Goal: Task Accomplishment & Management: Contribute content

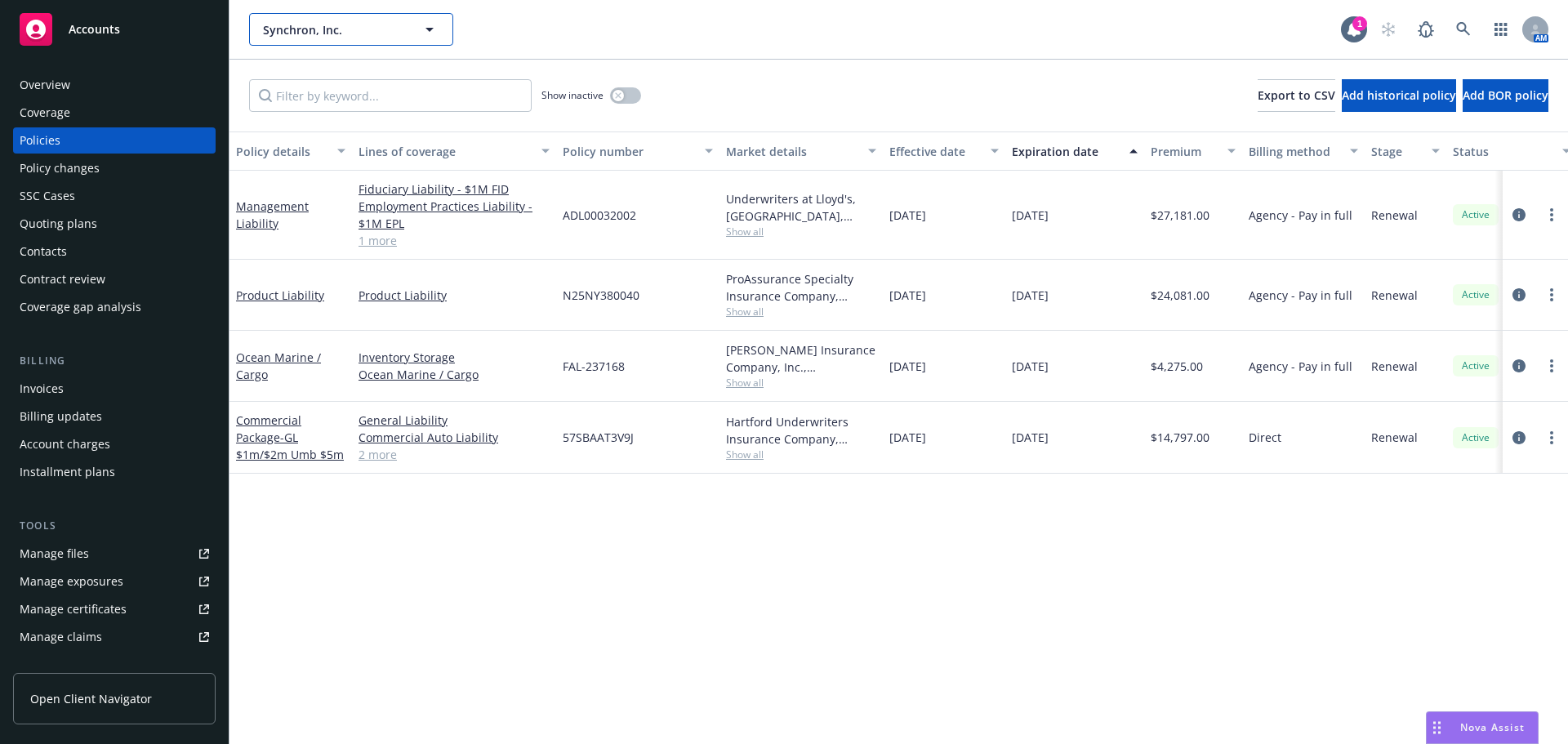
click at [318, 35] on span "Synchron, Inc." at bounding box center [333, 29] width 142 height 17
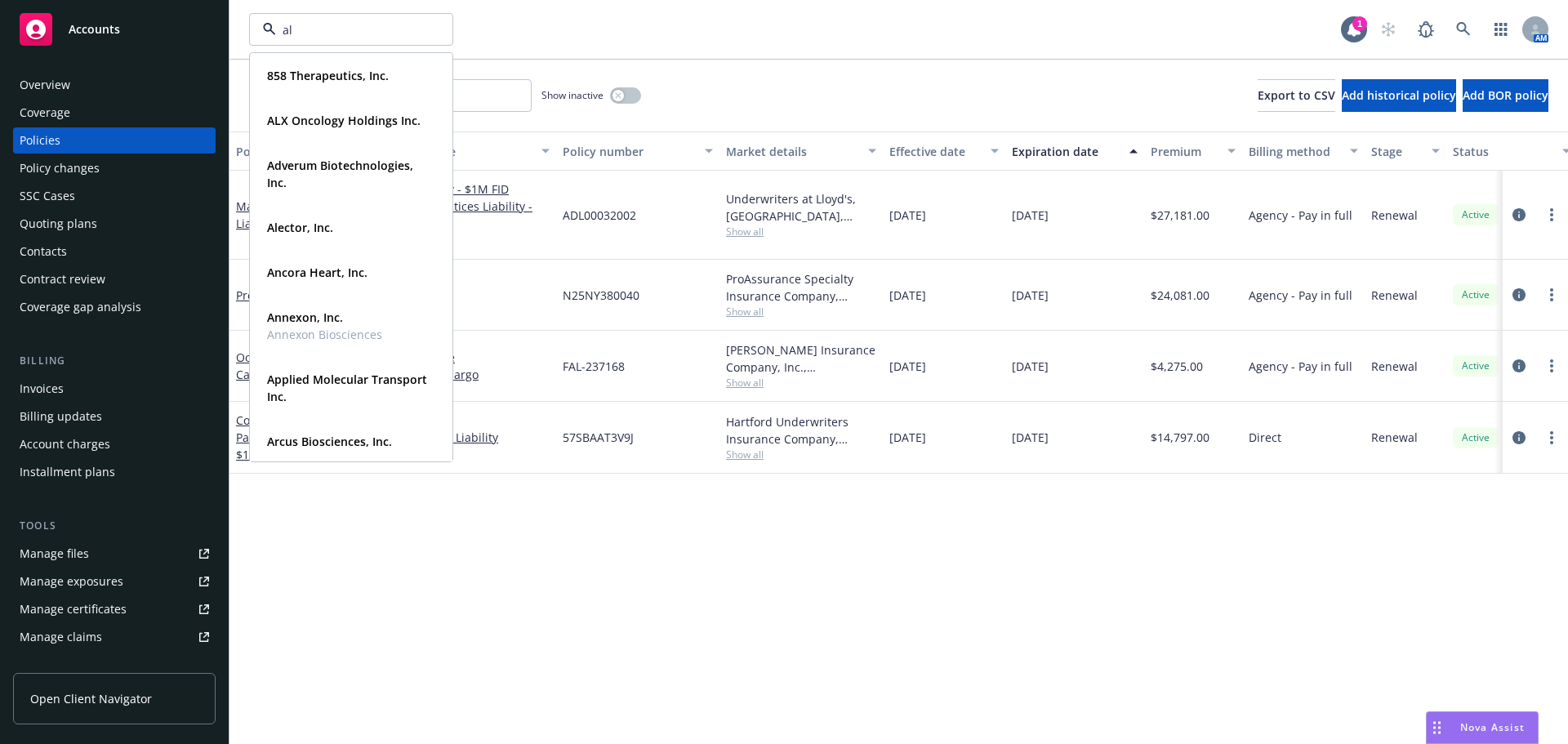
type input "alx"
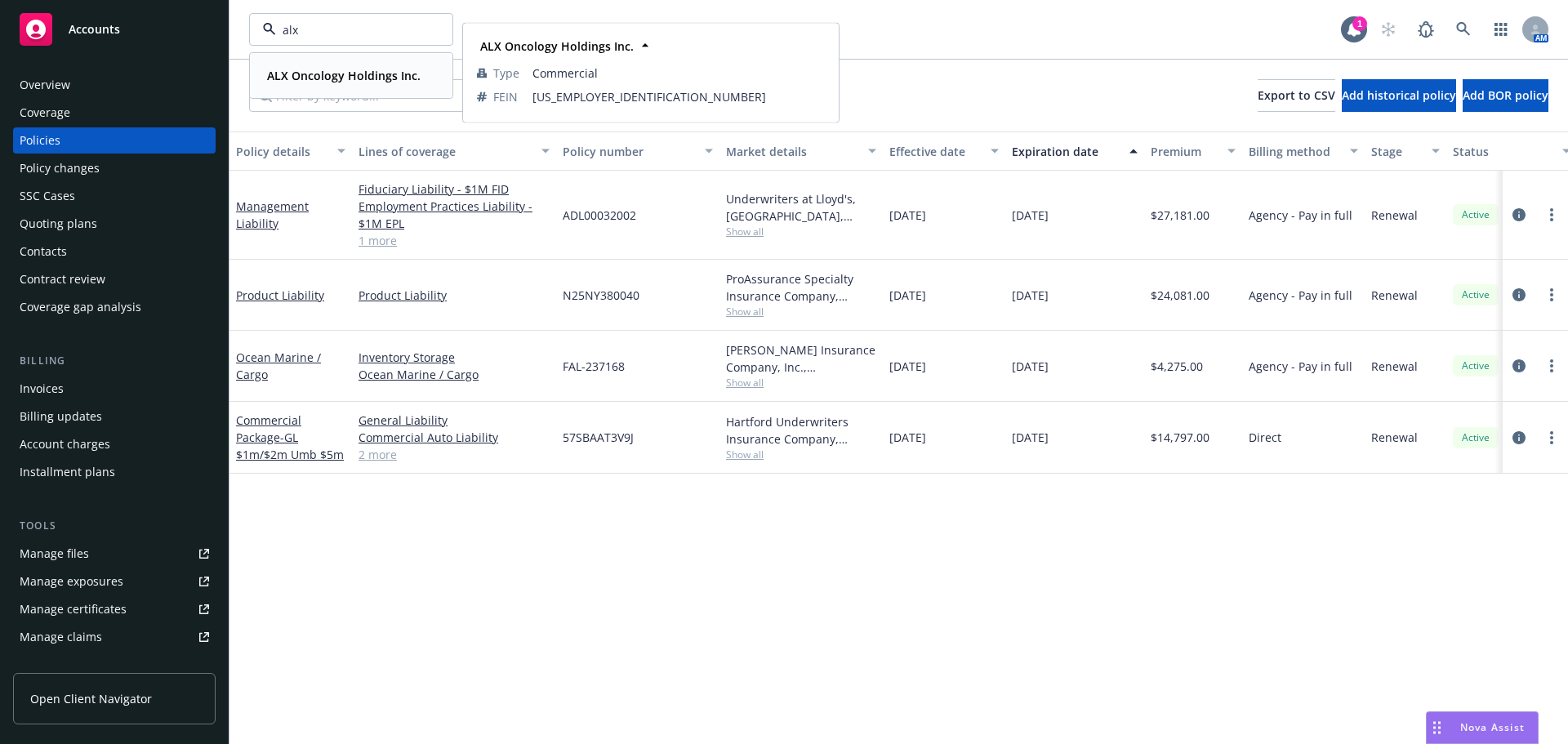
click at [344, 83] on span "ALX Oncology Holdings Inc." at bounding box center [343, 75] width 153 height 17
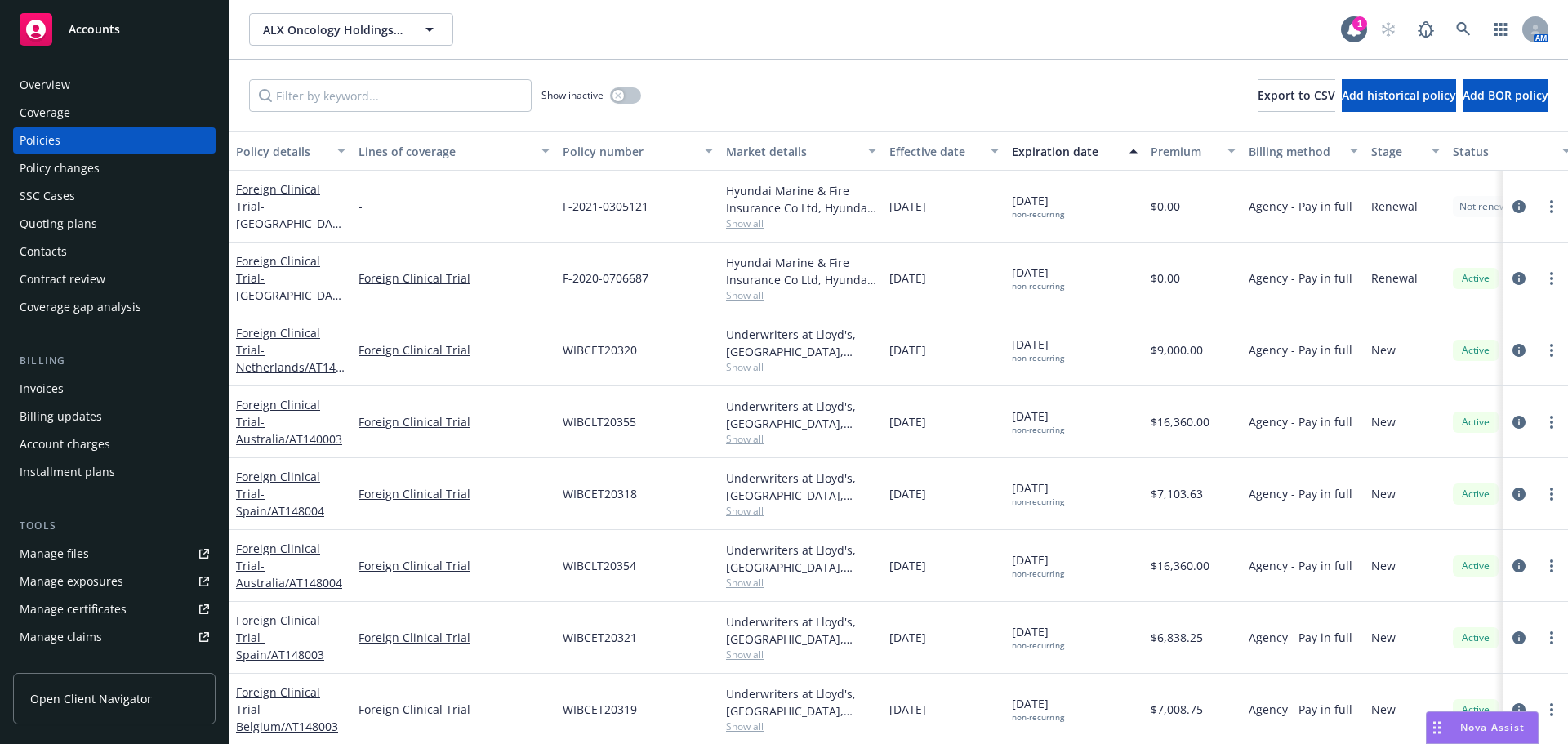
click at [83, 225] on div "Quoting plans" at bounding box center [58, 224] width 78 height 26
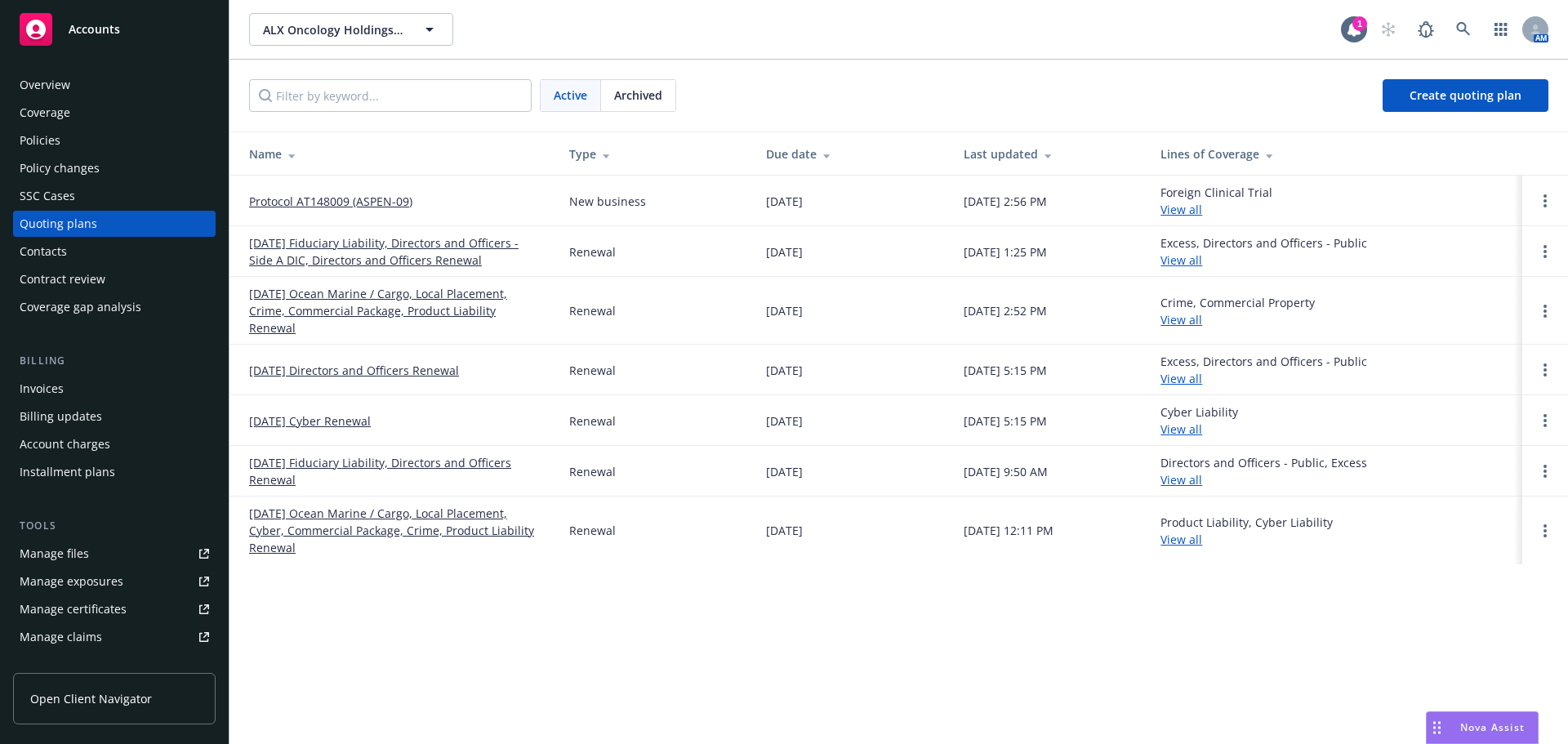
click at [376, 202] on link "Protocol AT148009 (ASPEN-09)" at bounding box center [330, 201] width 163 height 17
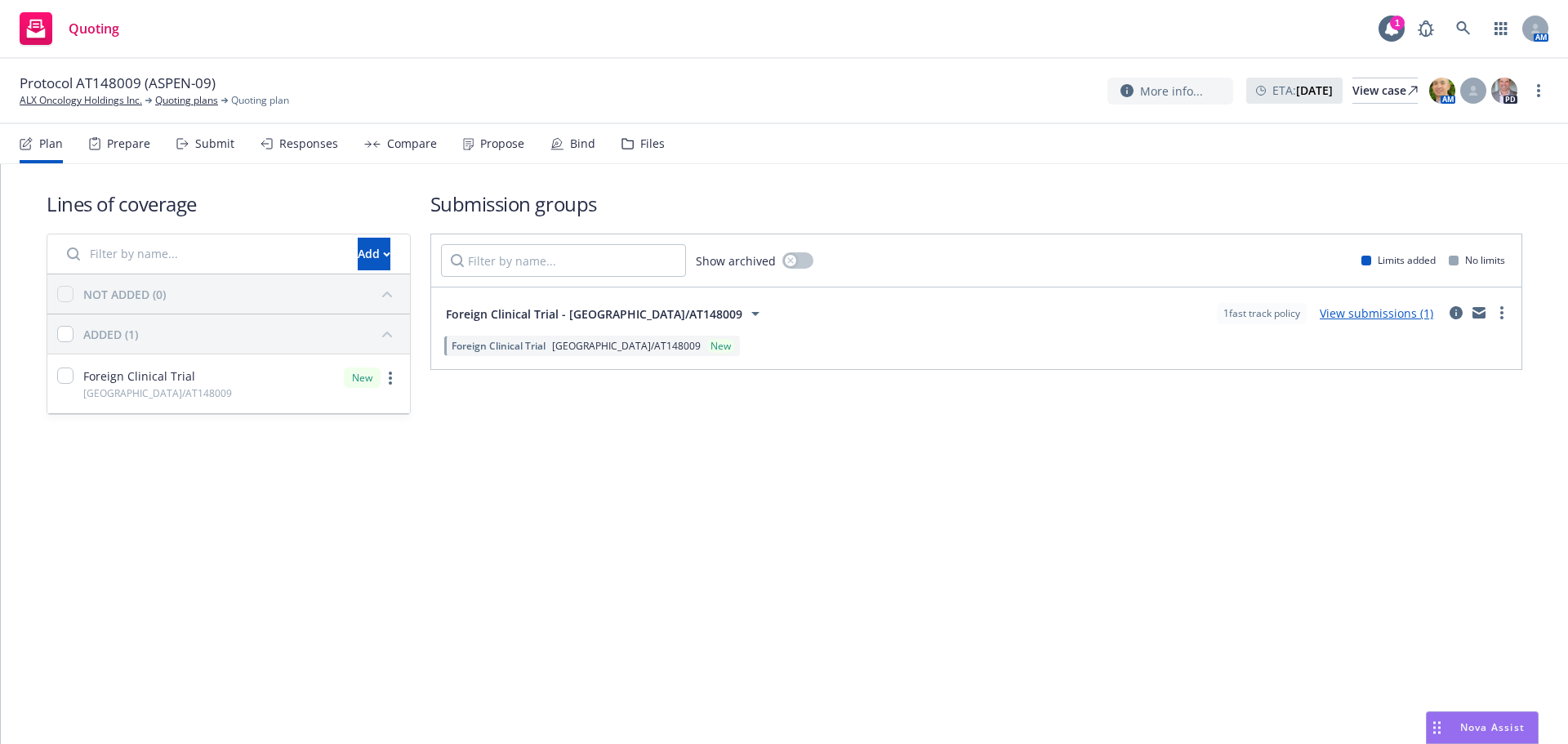
click at [644, 148] on div "Files" at bounding box center [652, 144] width 24 height 13
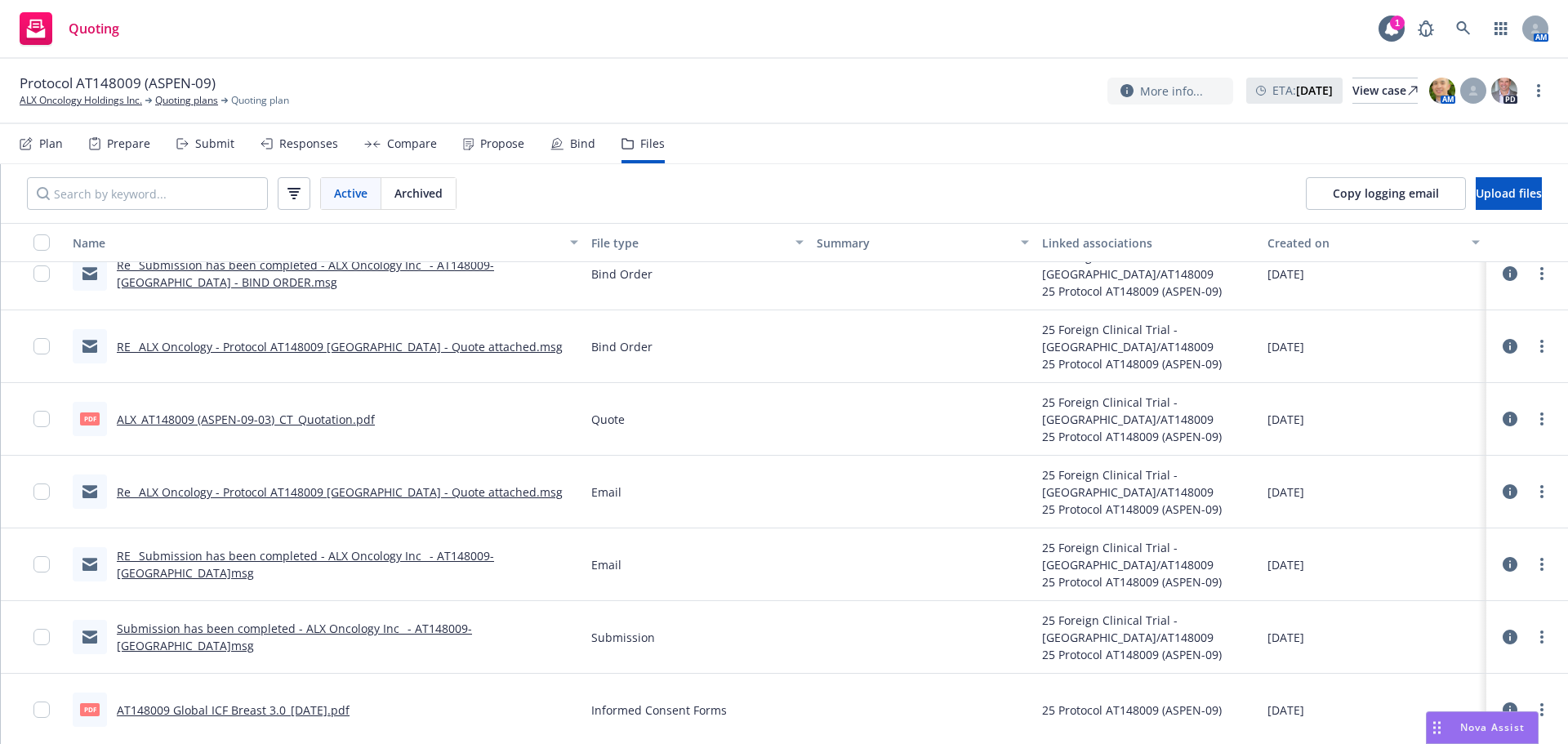
scroll to position [245, 0]
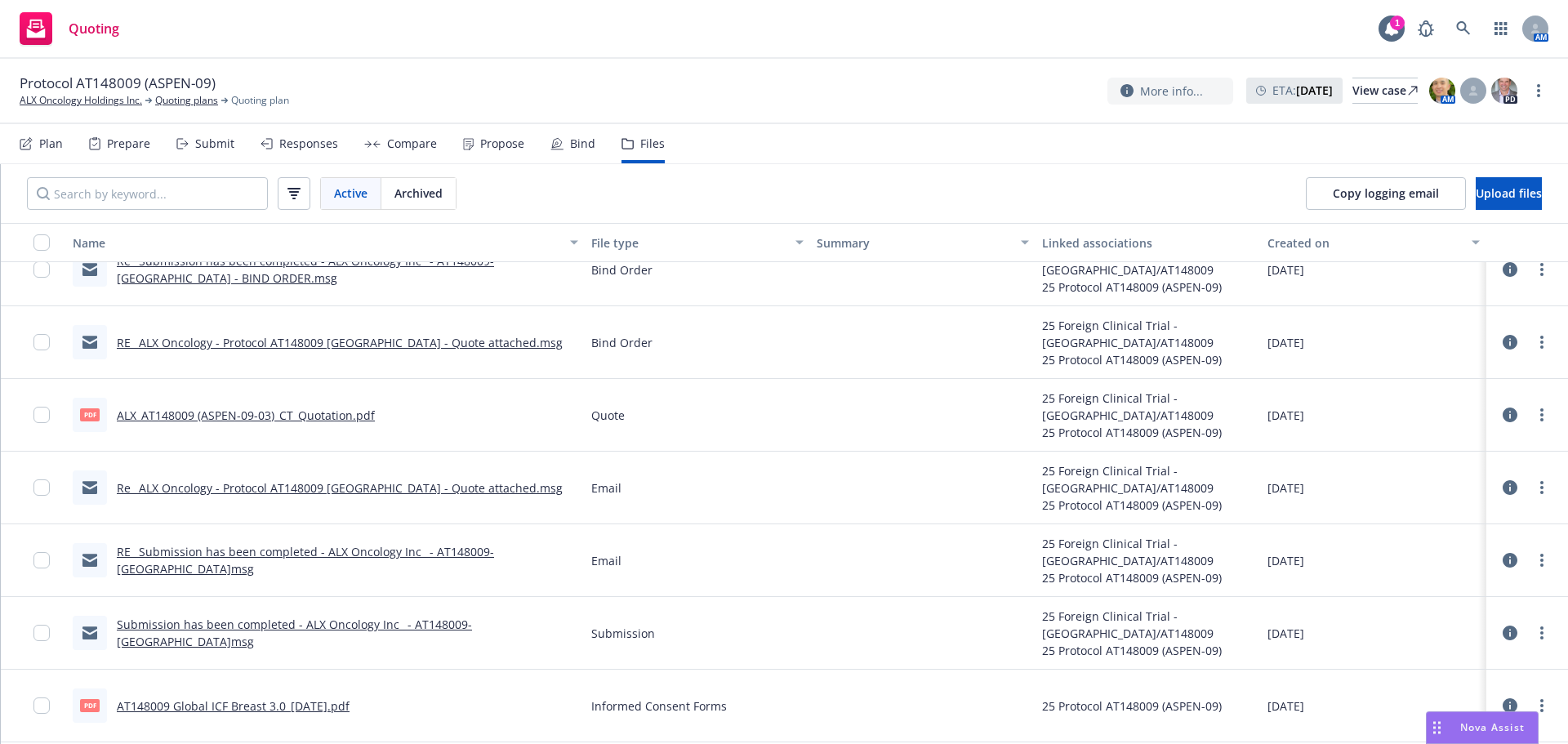
click at [291, 416] on link "ALX_AT148009 (ASPEN-09-03)_CT_Quotation.pdf" at bounding box center [245, 416] width 258 height 16
click at [1481, 189] on span "Upload files" at bounding box center [1509, 193] width 66 height 16
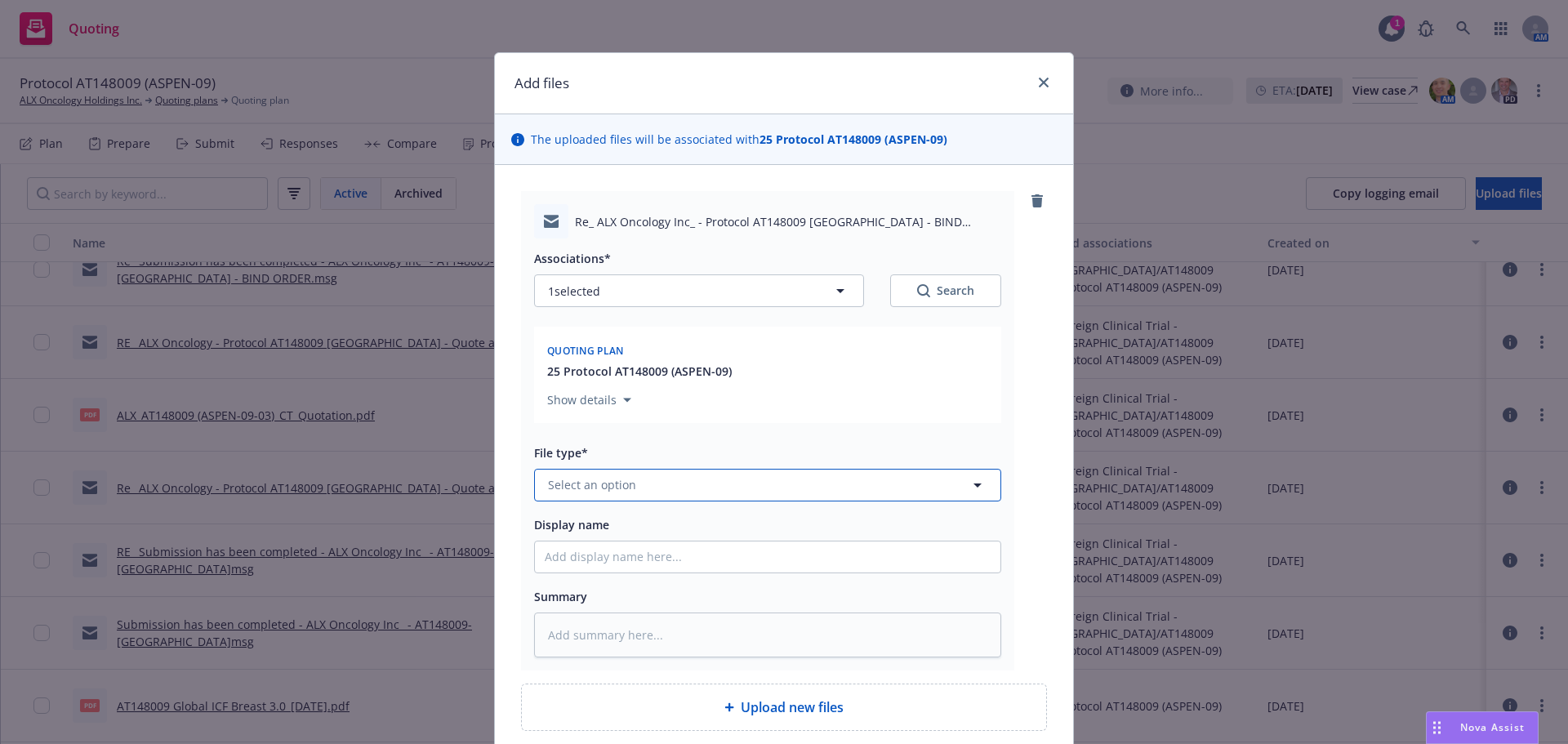
click at [627, 475] on button "Select an option" at bounding box center [768, 485] width 467 height 33
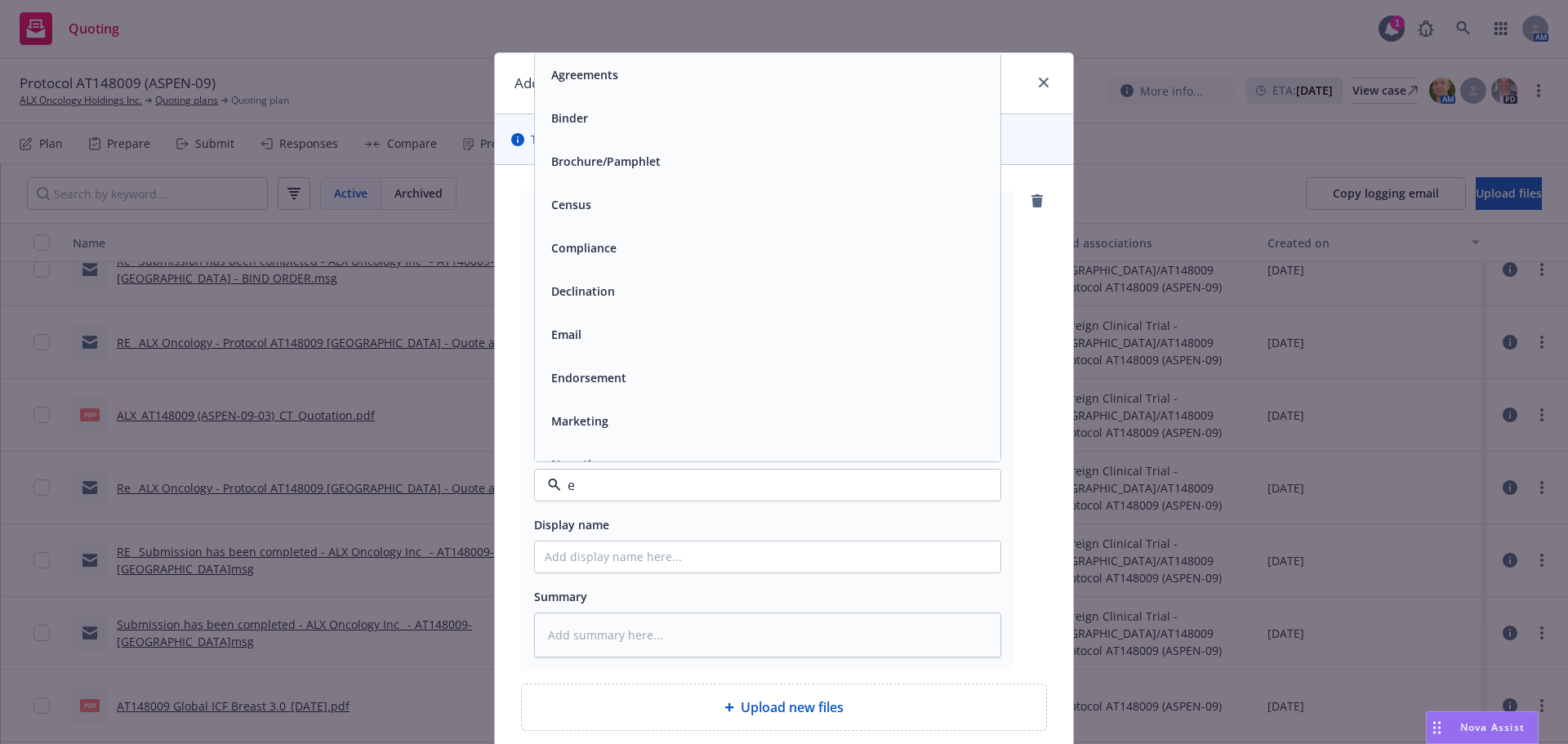
type input "em"
click at [620, 115] on div "Email" at bounding box center [767, 118] width 446 height 23
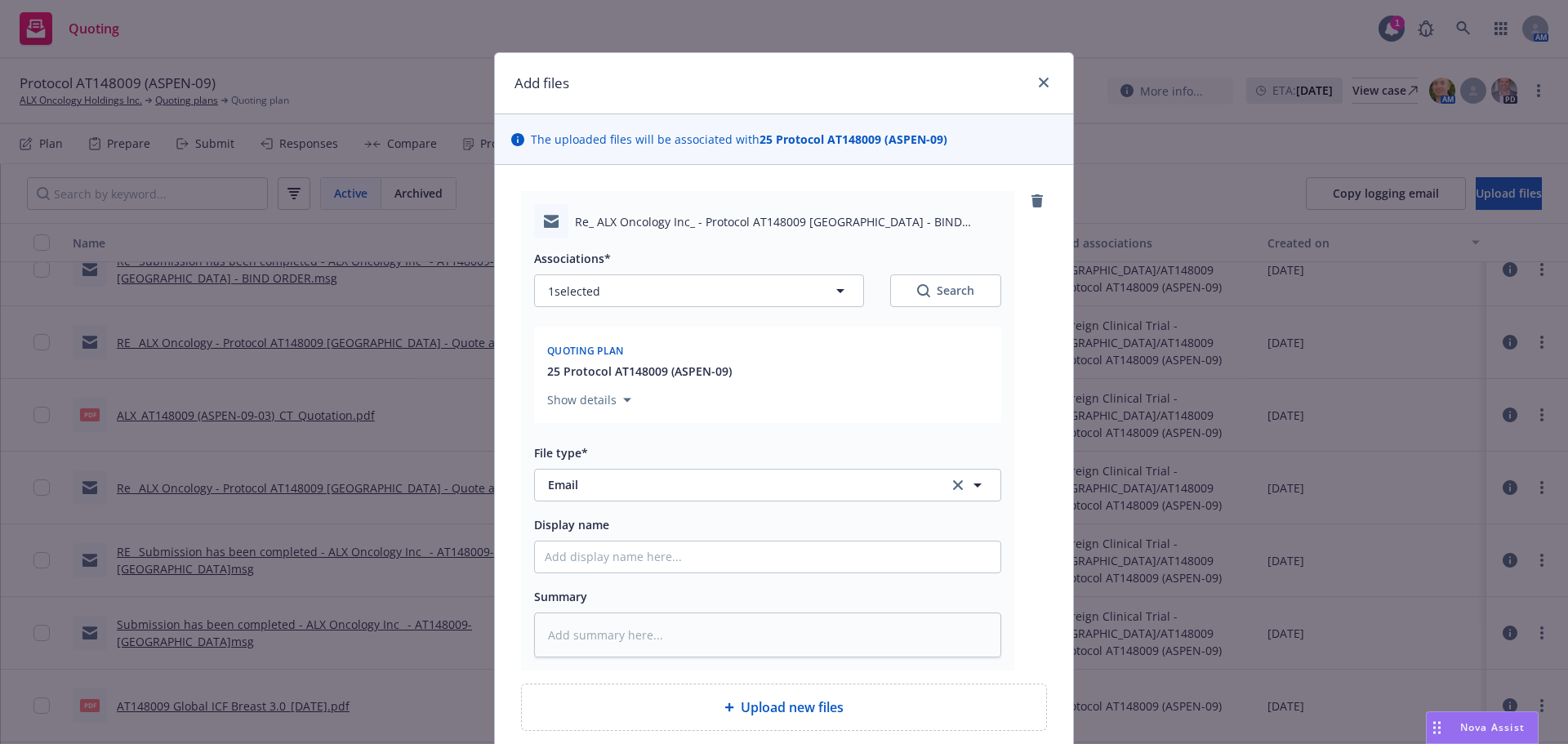
type textarea "x"
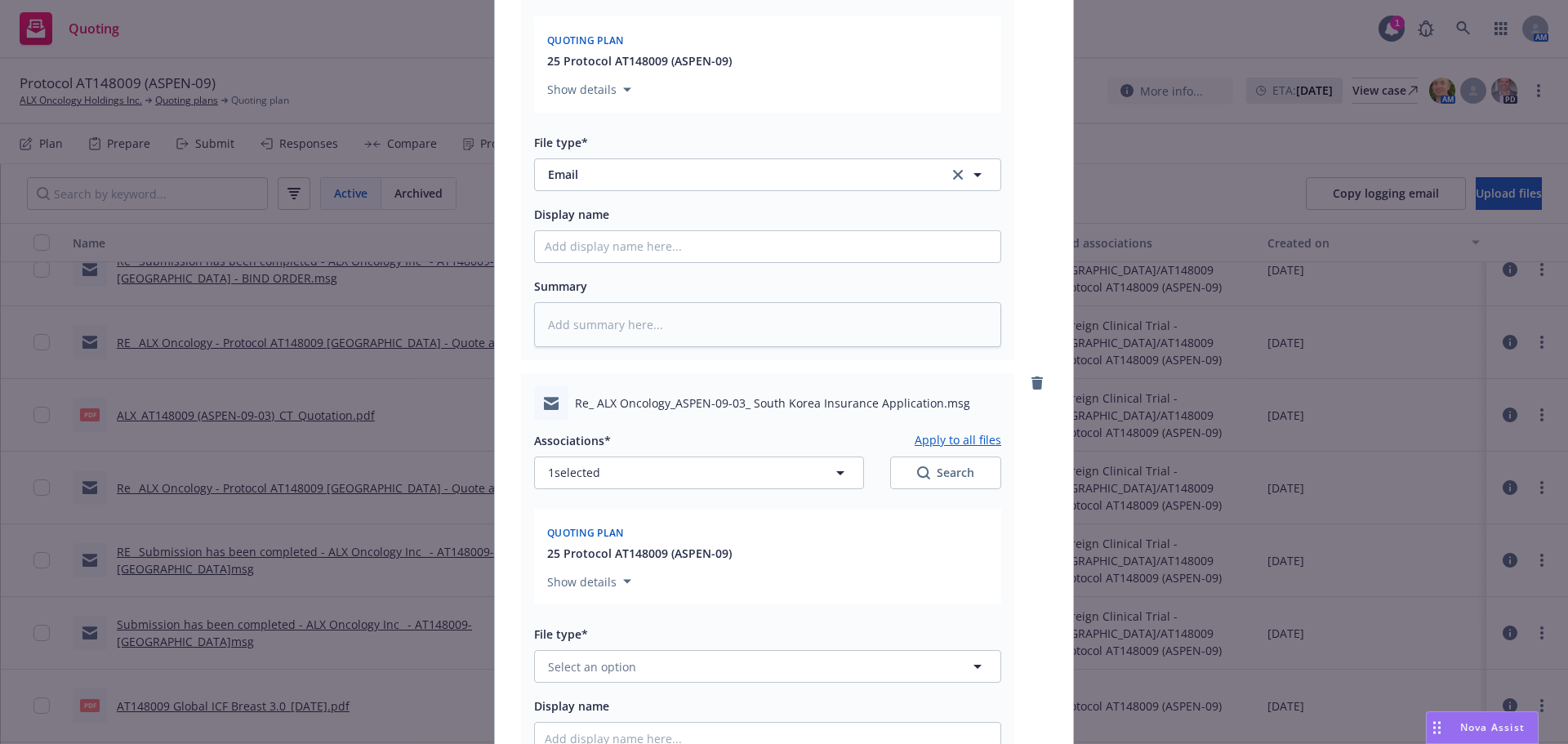
scroll to position [572, 0]
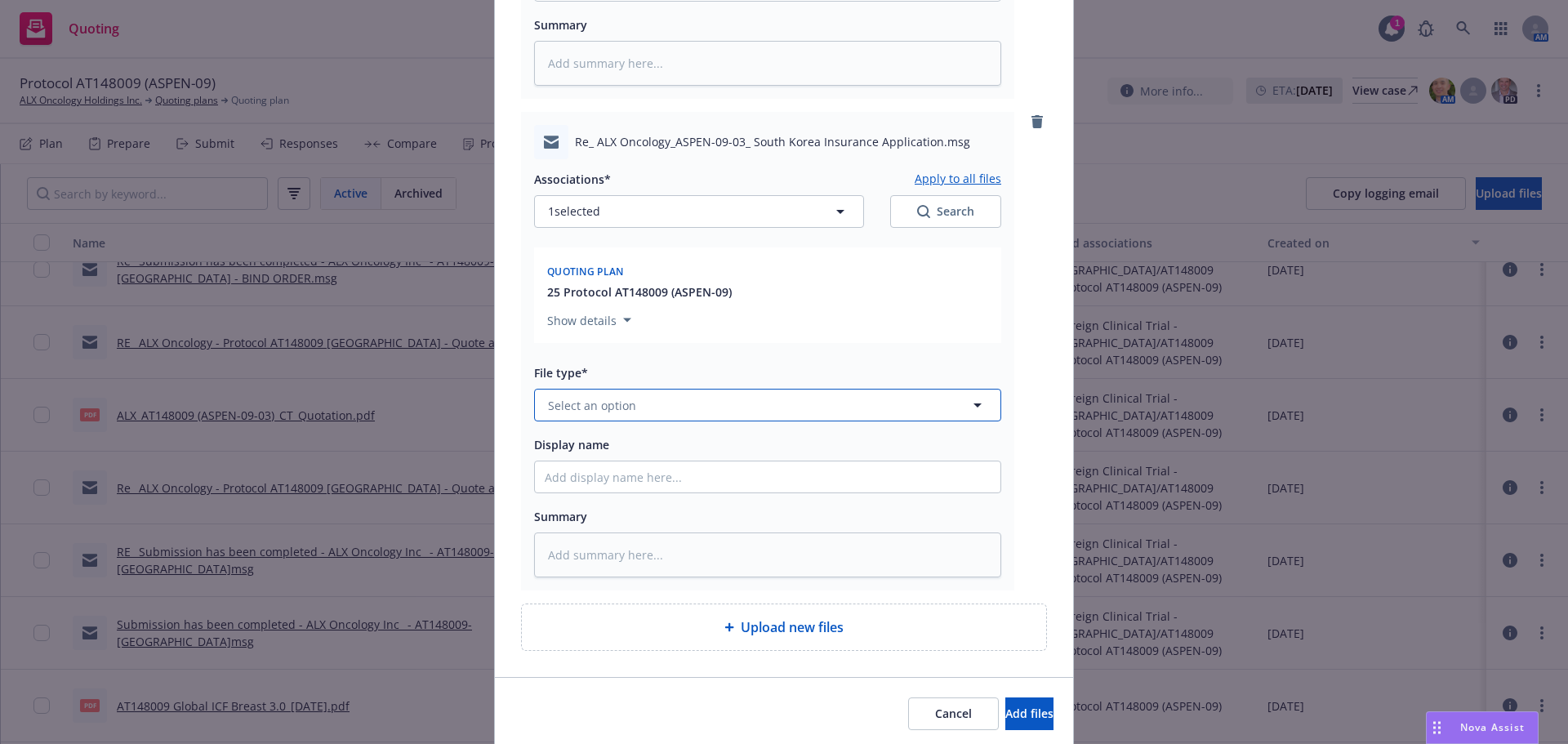
click at [642, 410] on button "Select an option" at bounding box center [768, 405] width 467 height 33
type input "em"
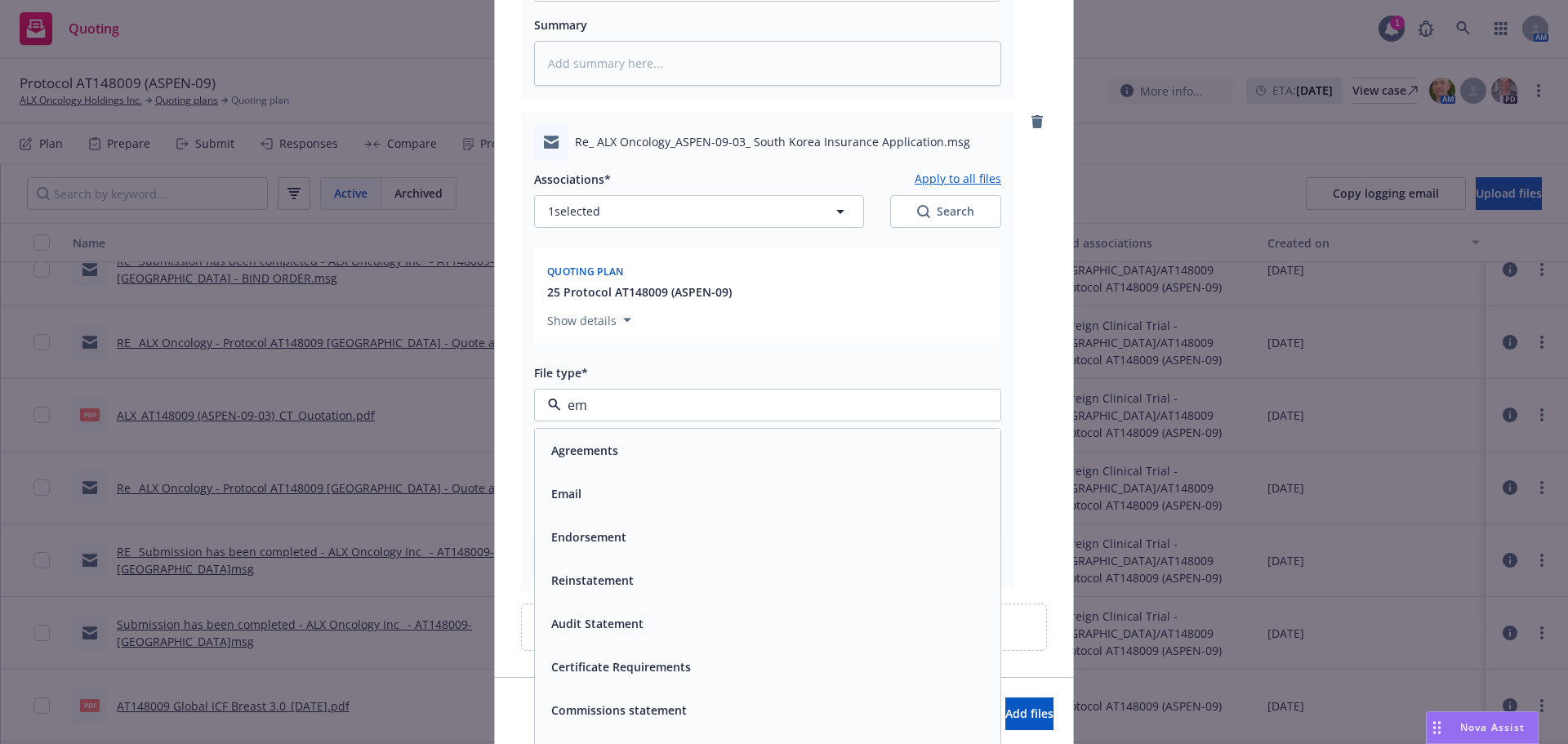
click at [628, 494] on div "Email" at bounding box center [767, 493] width 446 height 23
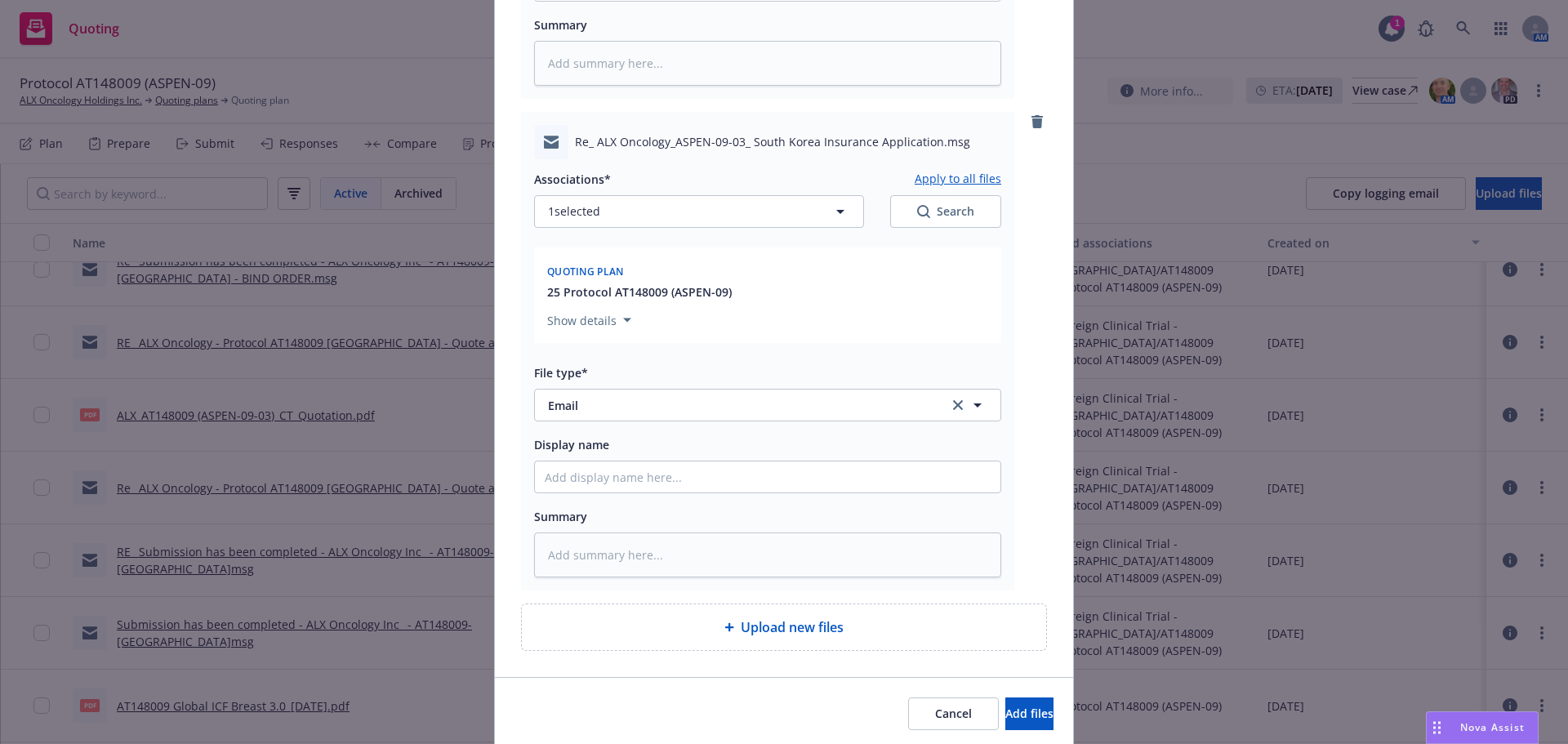
type textarea "x"
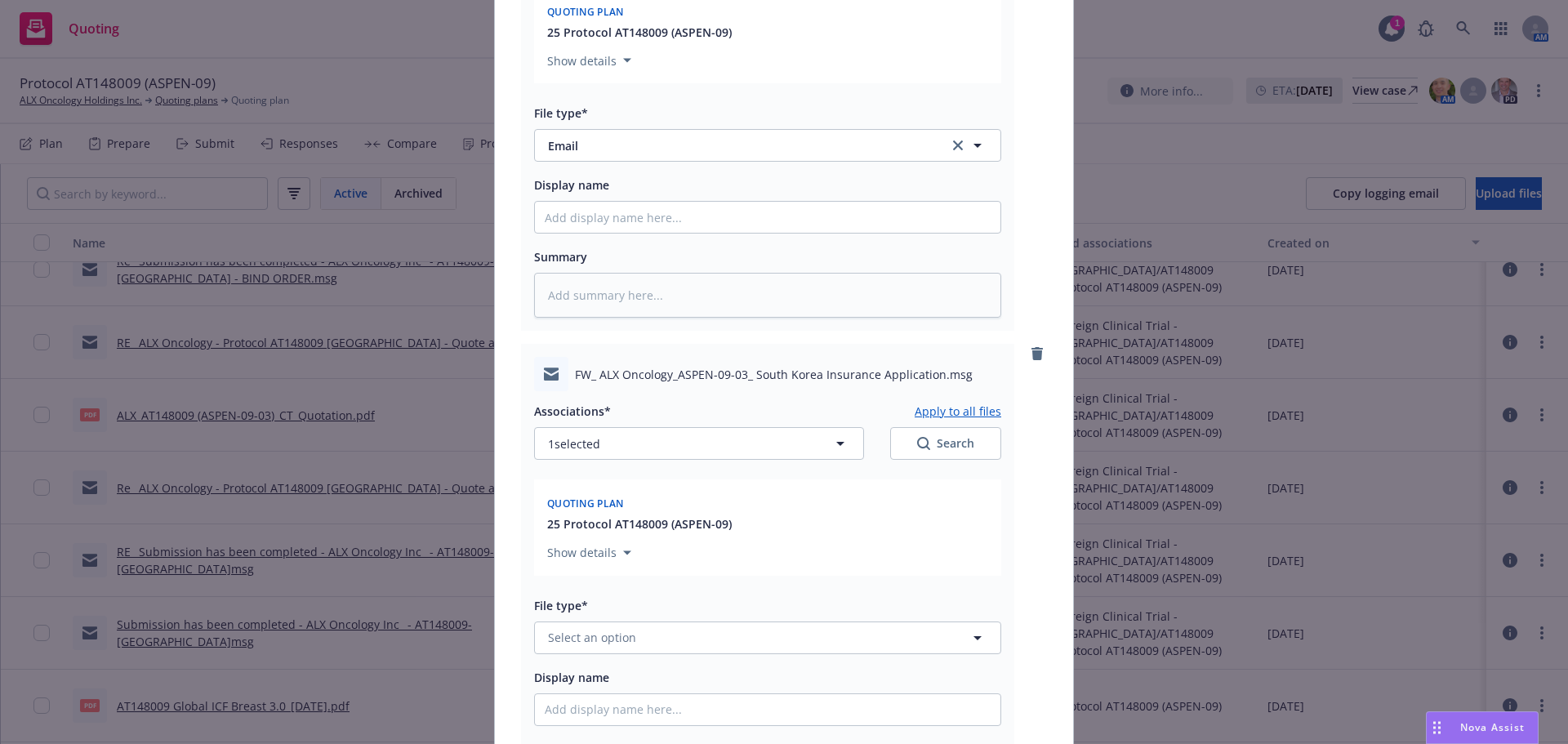
scroll to position [1124, 0]
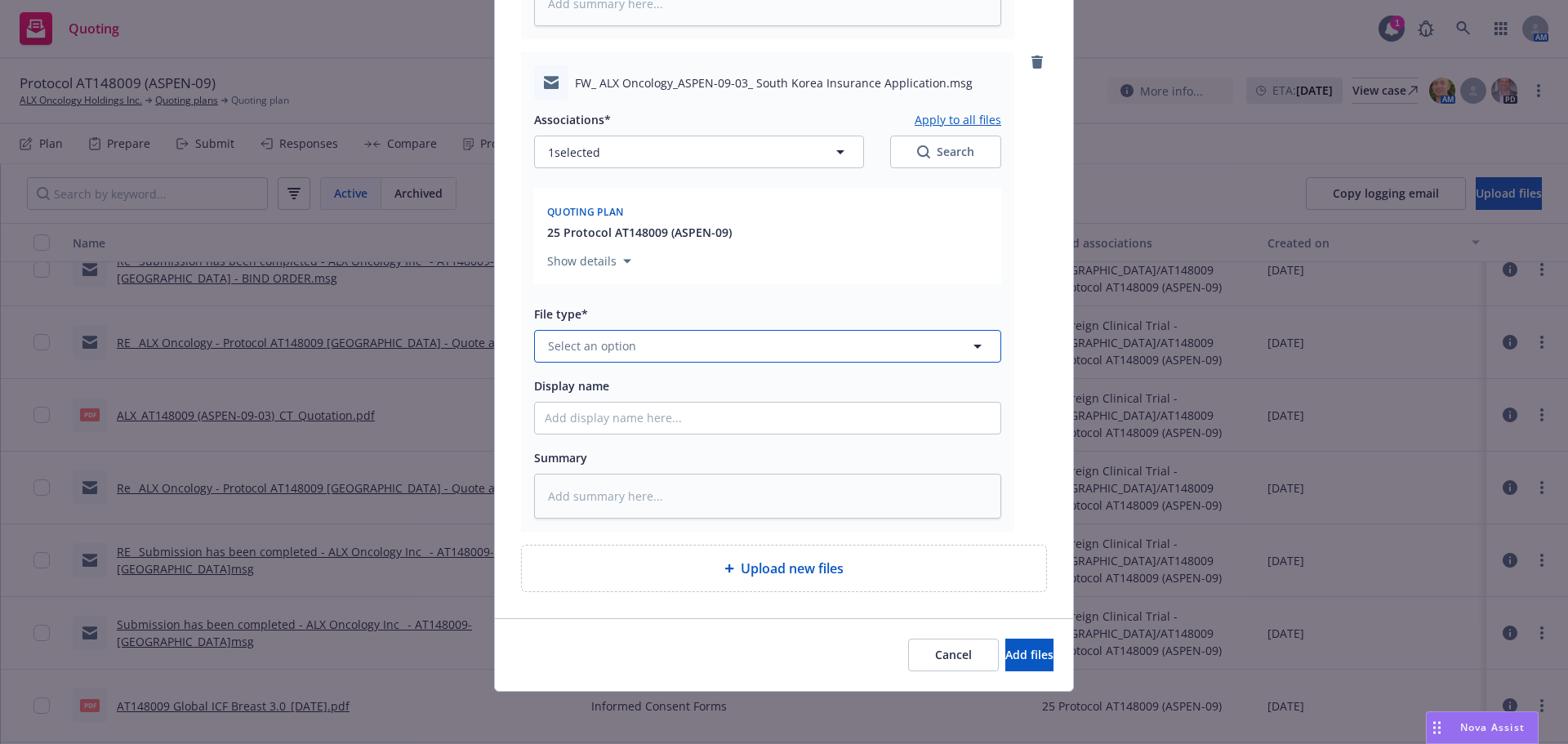
click at [614, 339] on span "Select an option" at bounding box center [591, 346] width 88 height 17
type input "em"
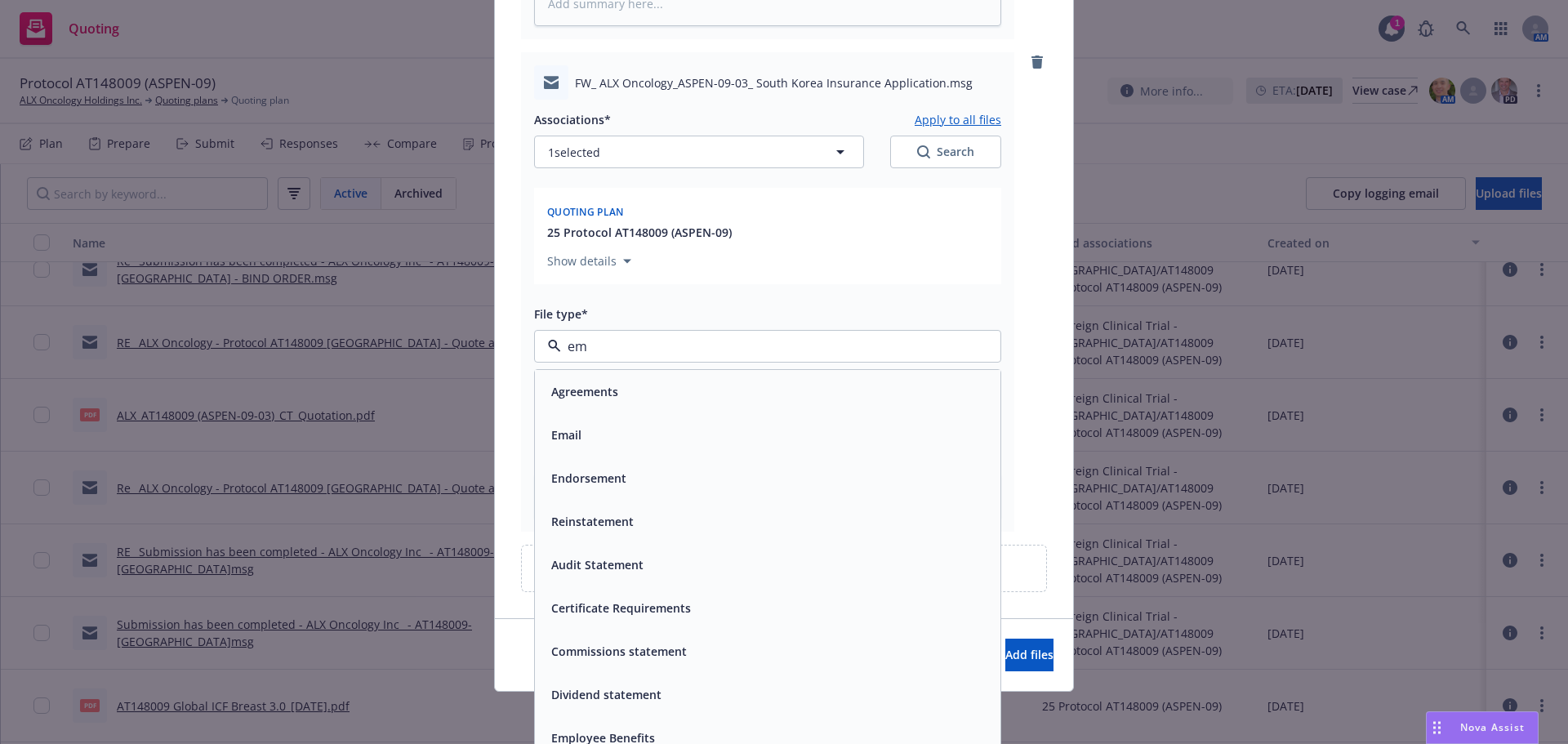
click at [747, 437] on div "Email" at bounding box center [767, 435] width 446 height 23
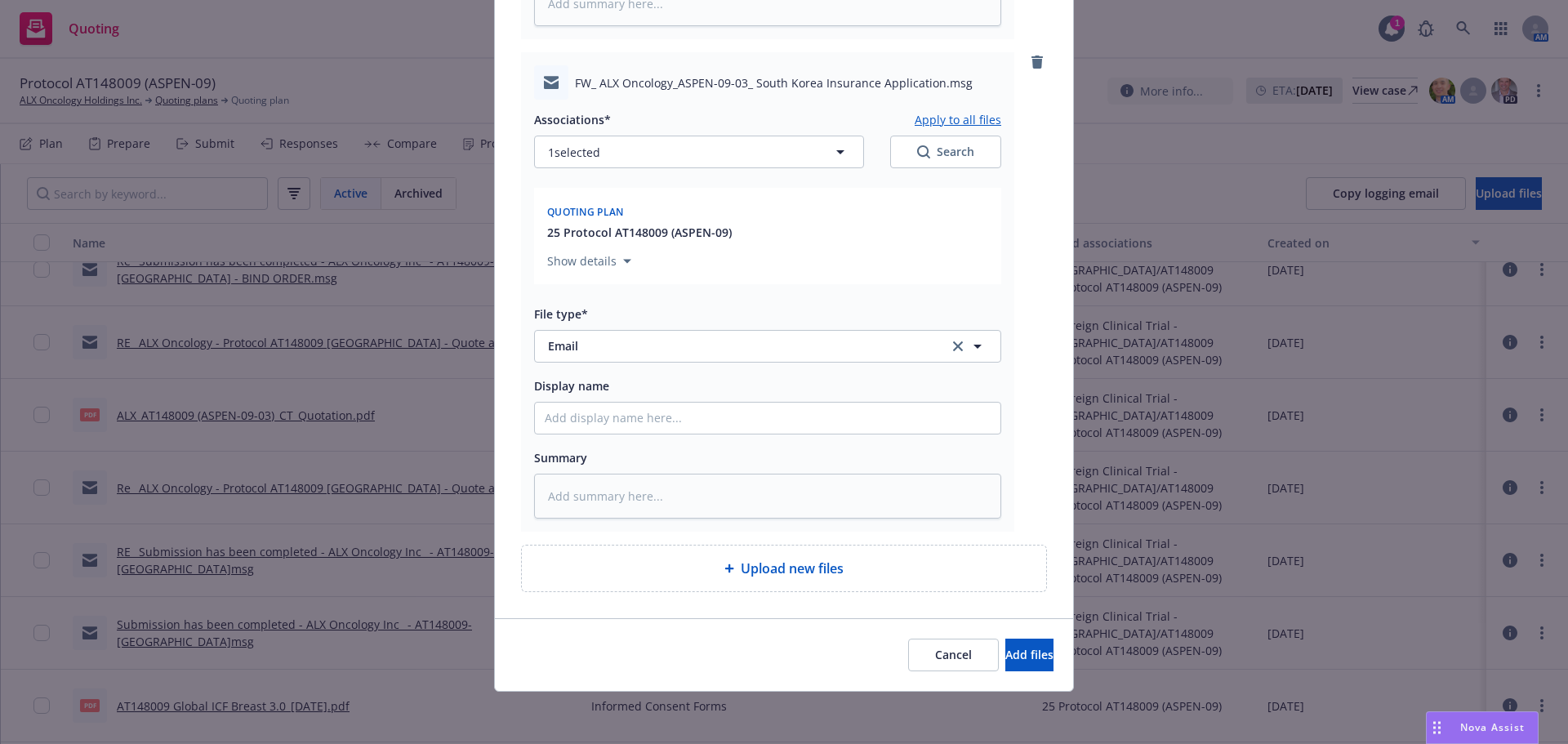
type textarea "x"
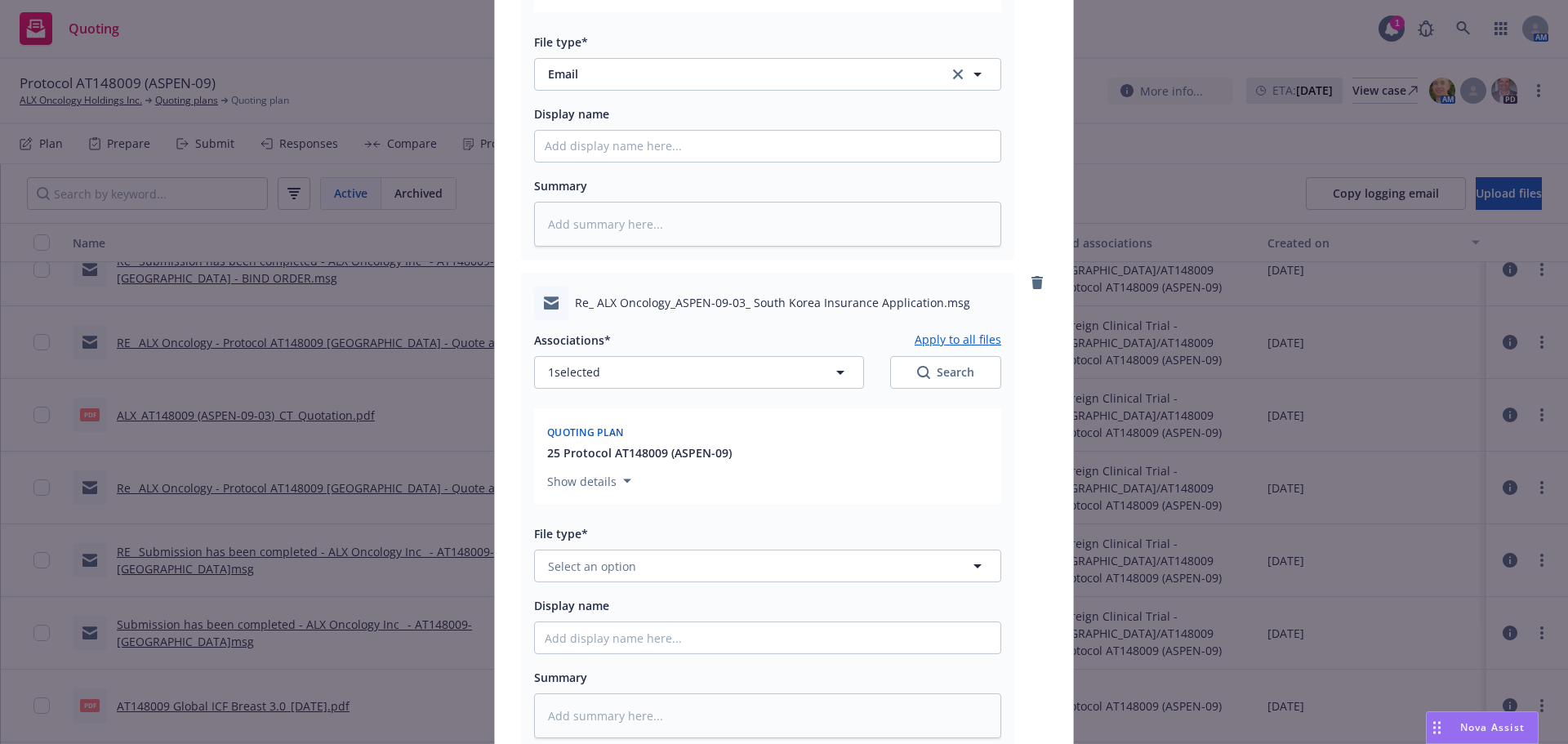
scroll to position [1614, 0]
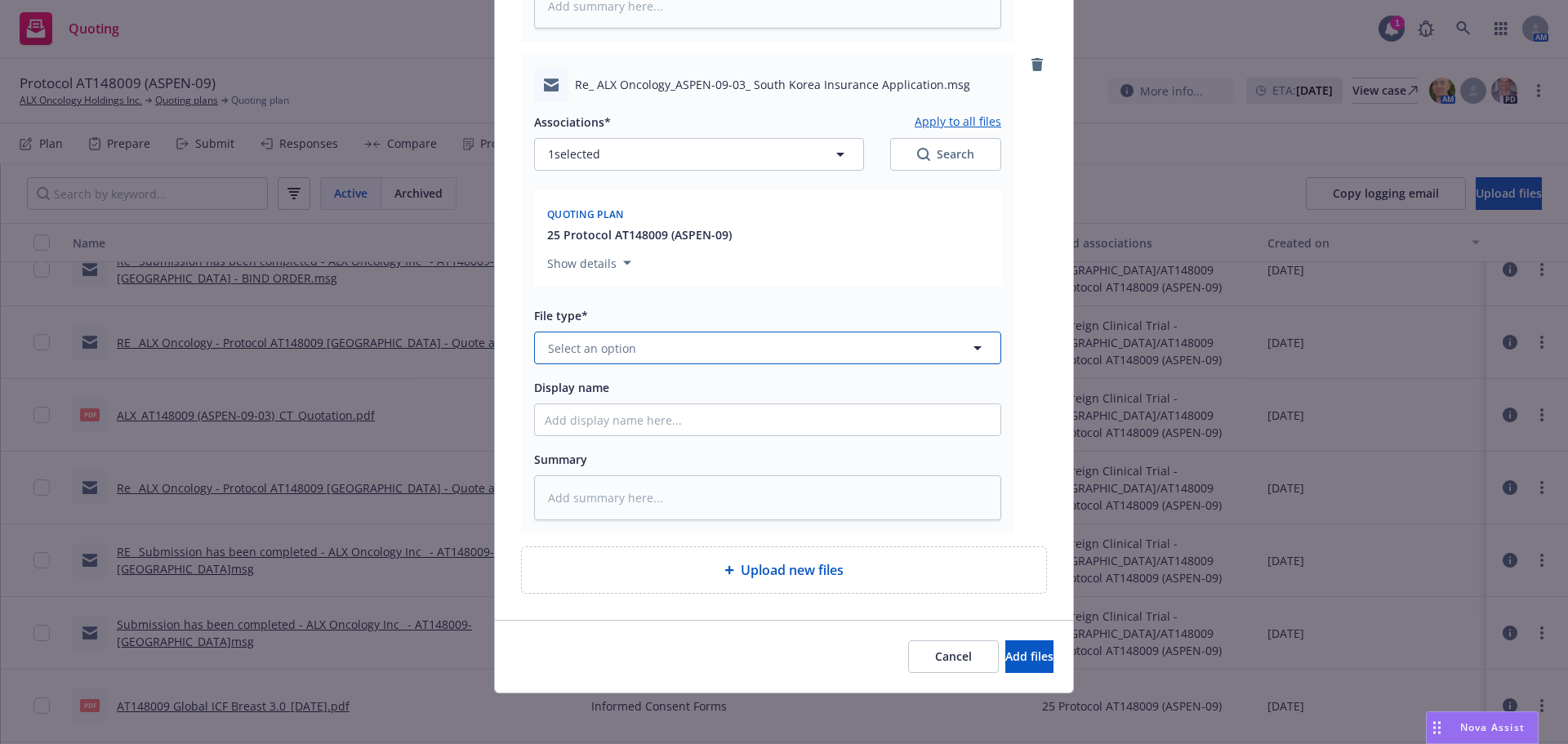
click at [620, 349] on span "Select an option" at bounding box center [591, 349] width 88 height 17
type input "em"
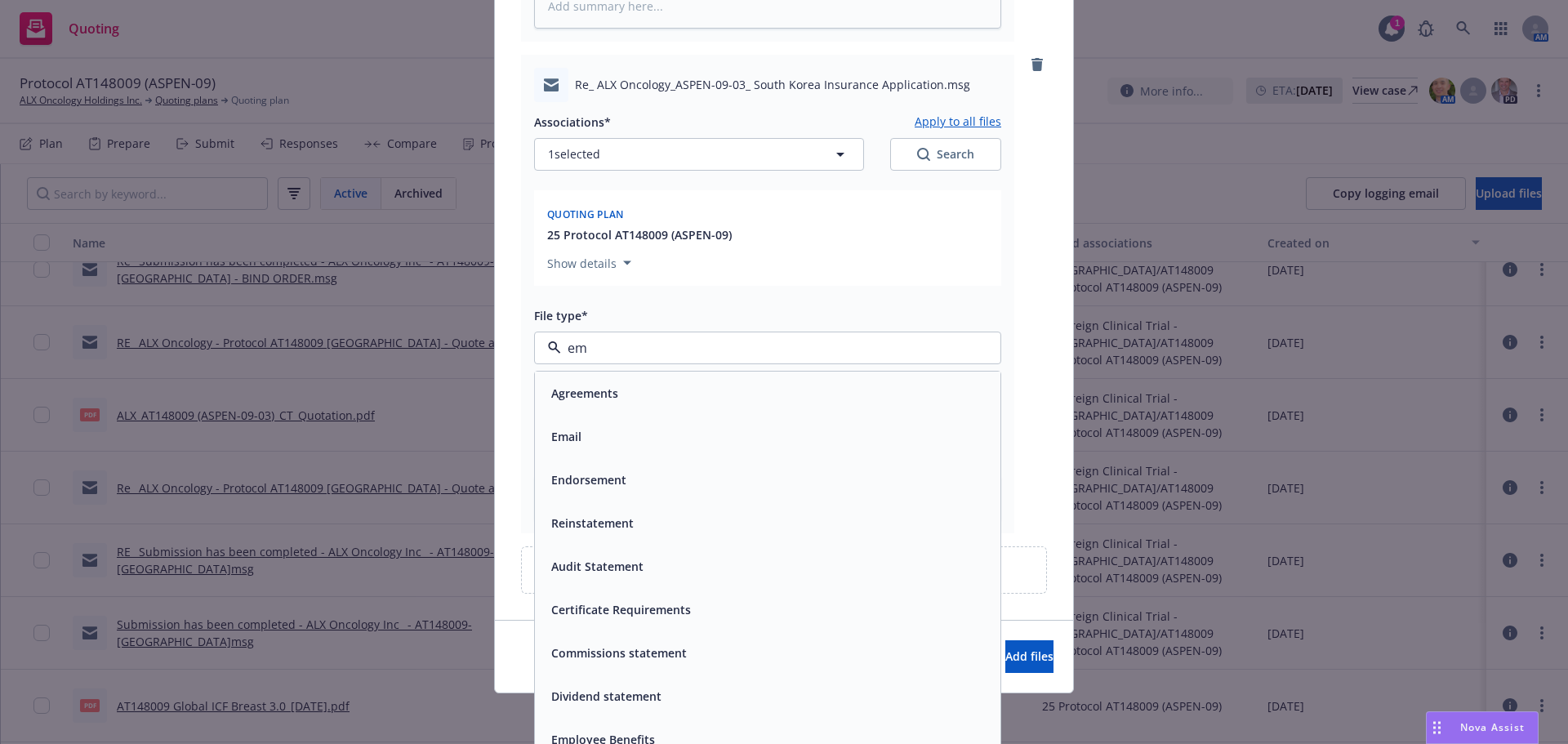
click at [632, 435] on div "Email" at bounding box center [767, 437] width 446 height 23
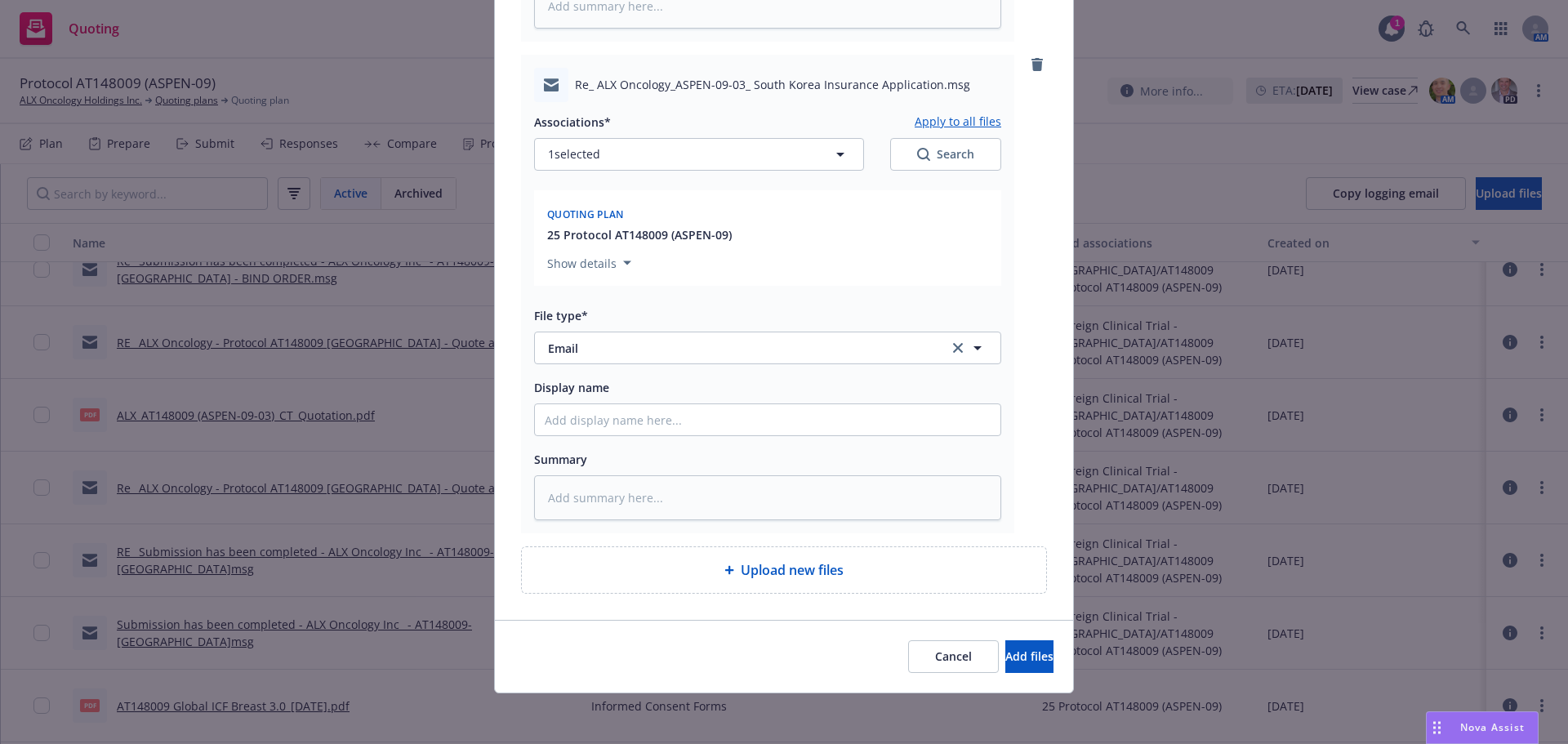
scroll to position [1615, 0]
type textarea "x"
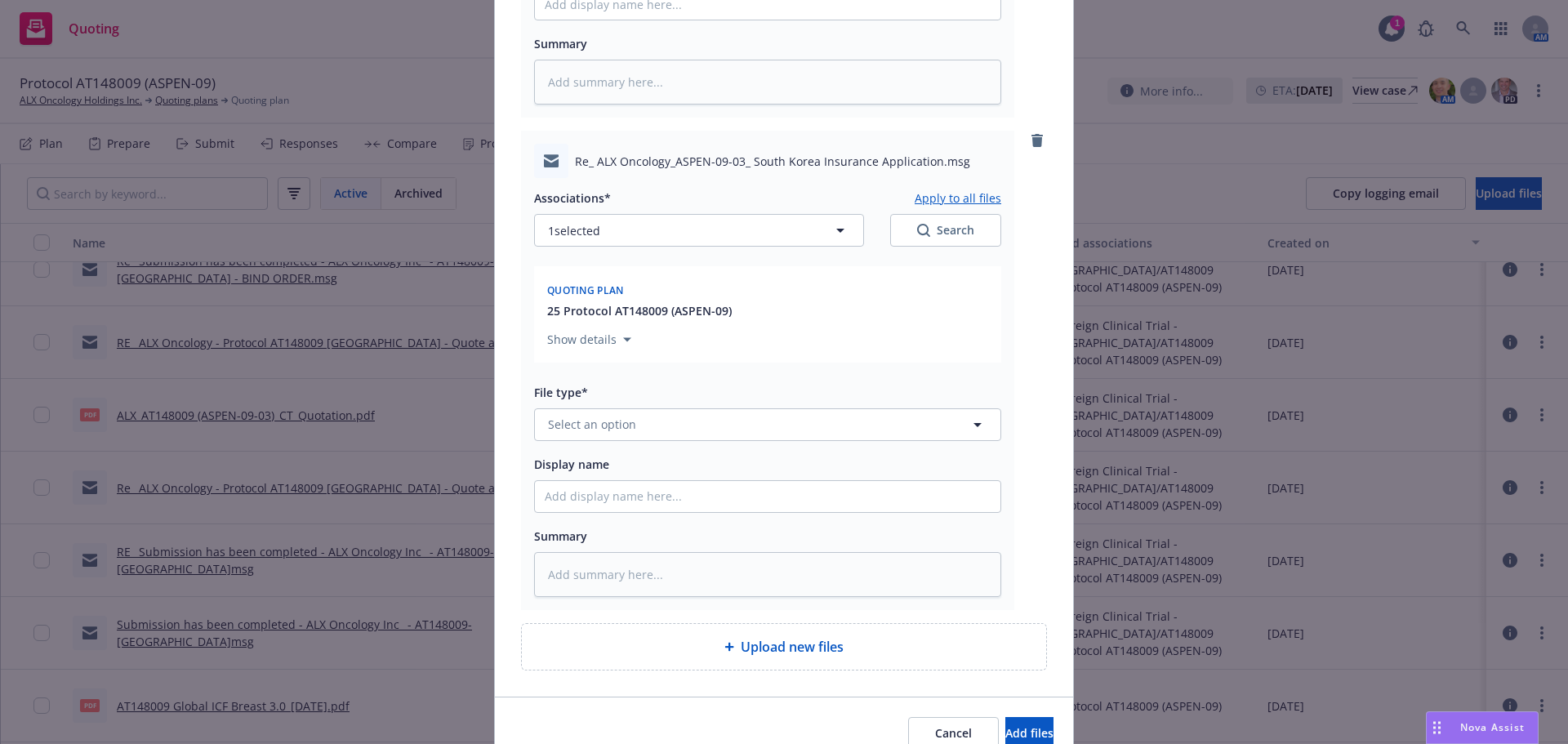
scroll to position [2105, 0]
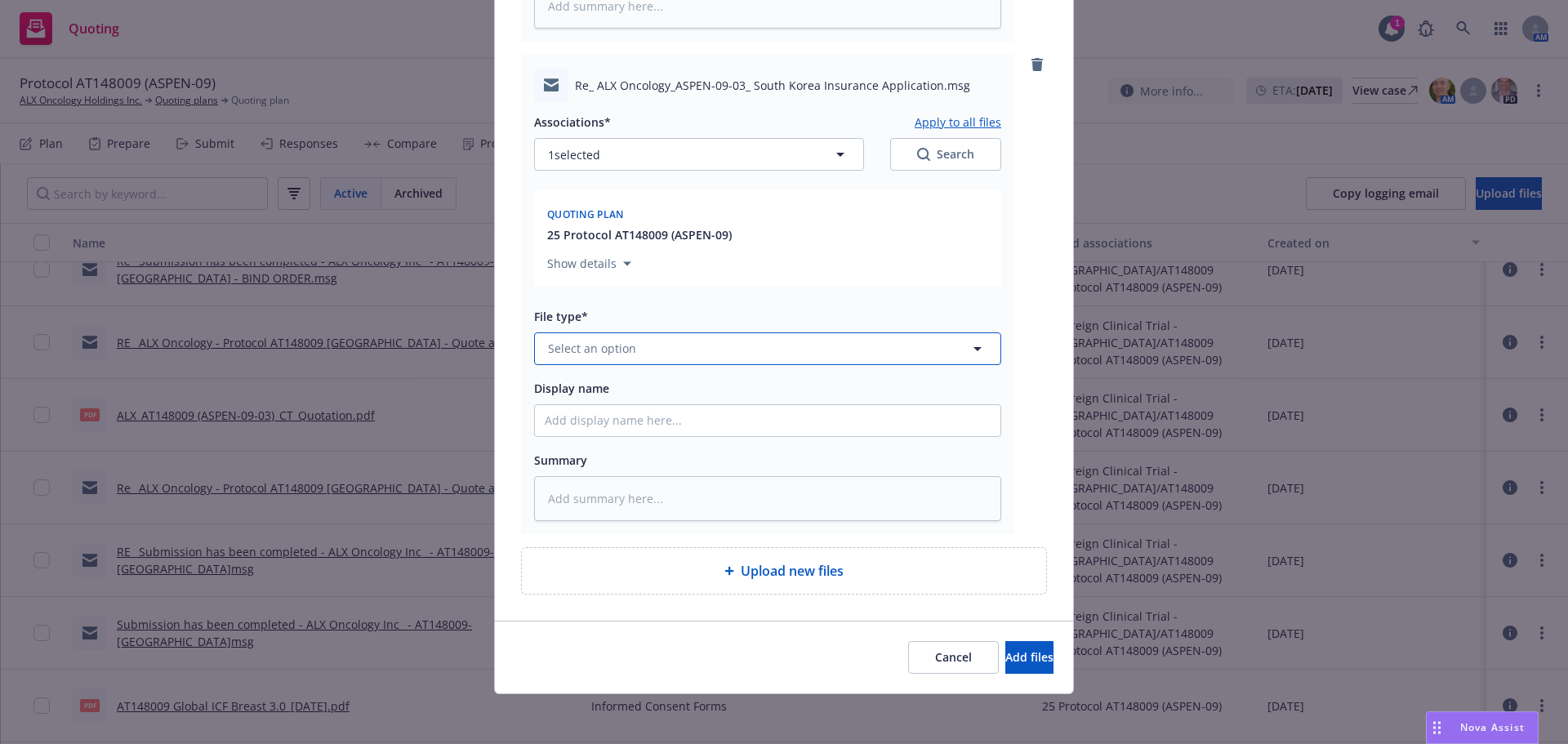
click at [610, 346] on span "Select an option" at bounding box center [591, 349] width 88 height 17
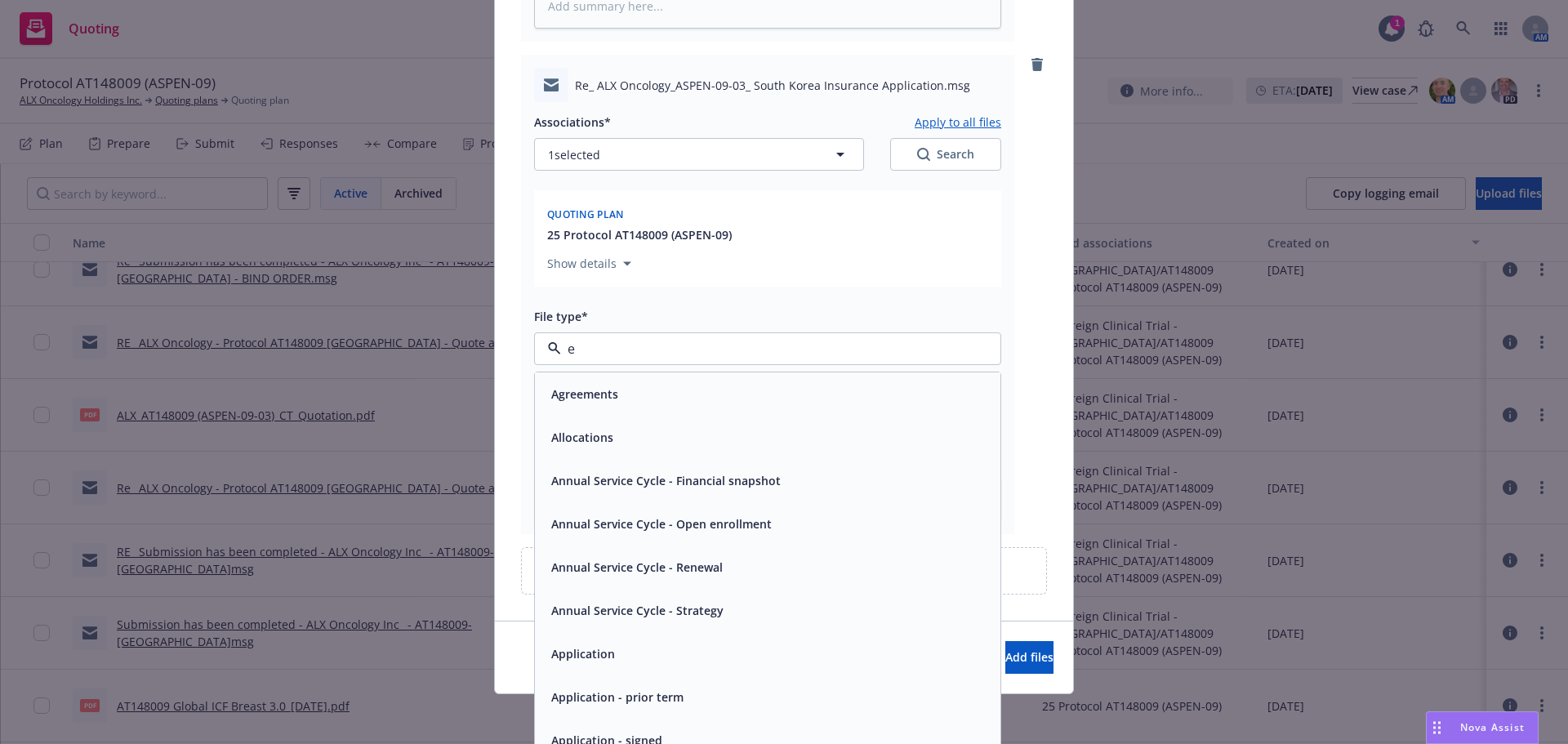
type input "em"
click at [600, 434] on div "Email" at bounding box center [767, 437] width 446 height 23
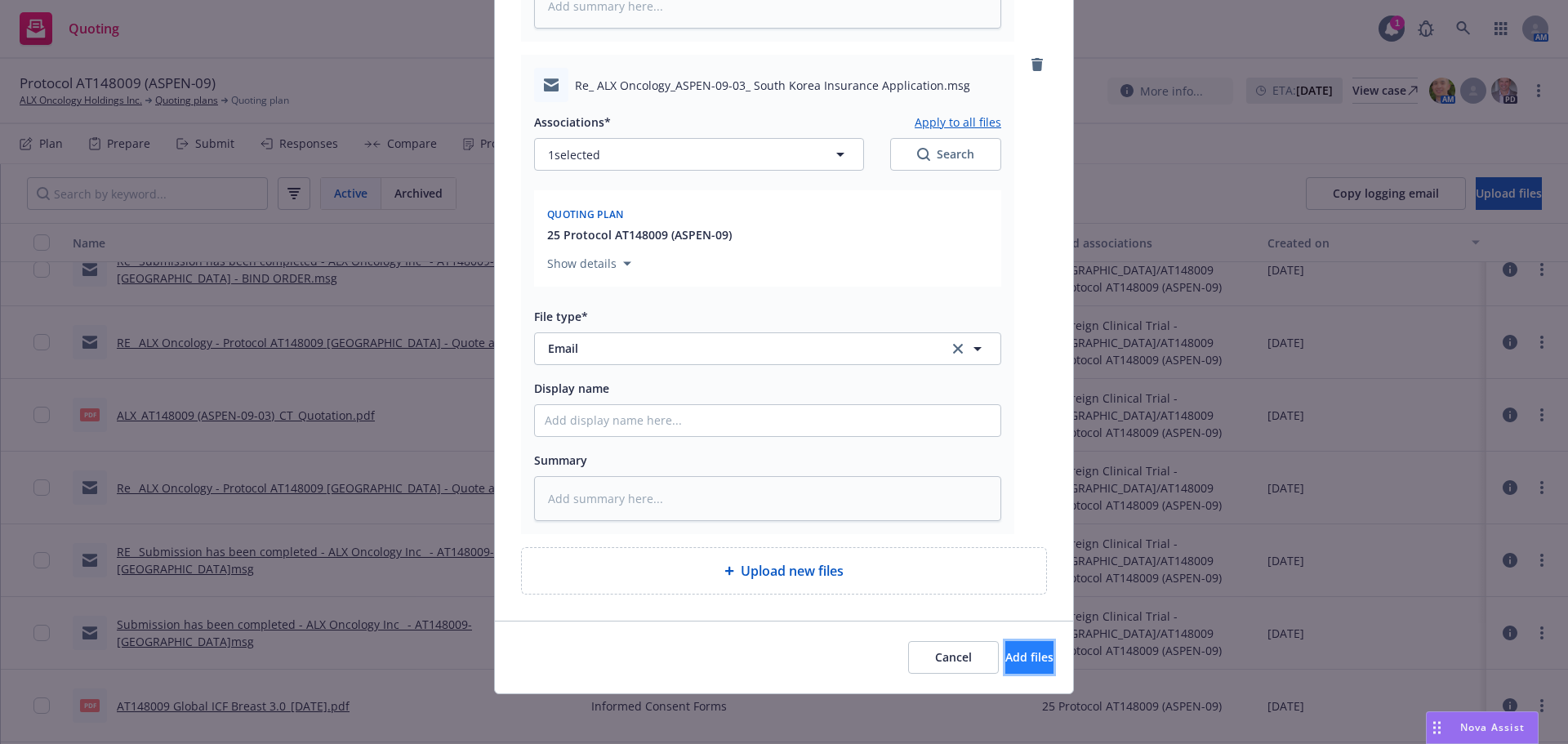
click at [1005, 666] on button "Add files" at bounding box center [1029, 658] width 49 height 33
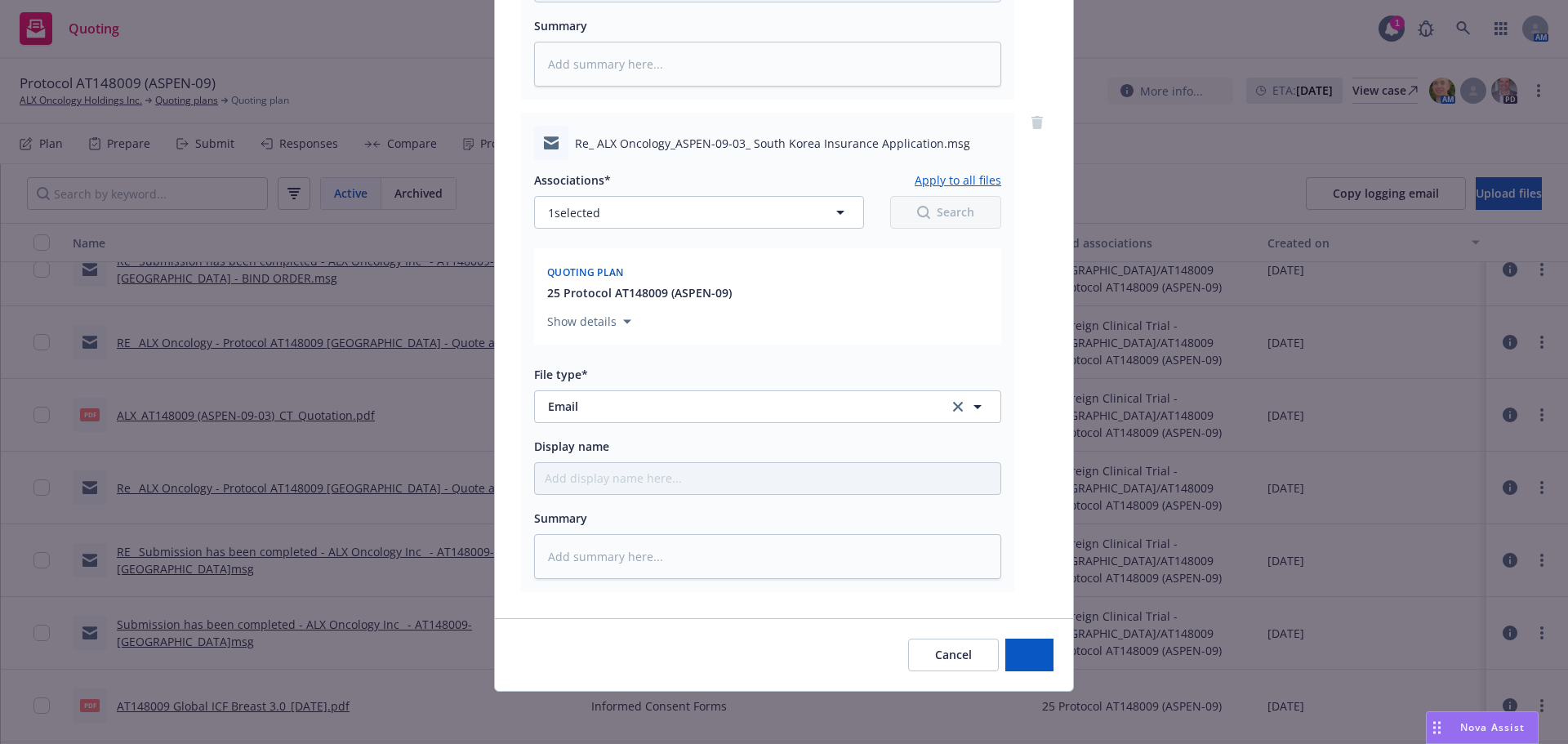
scroll to position [2048, 0]
type textarea "x"
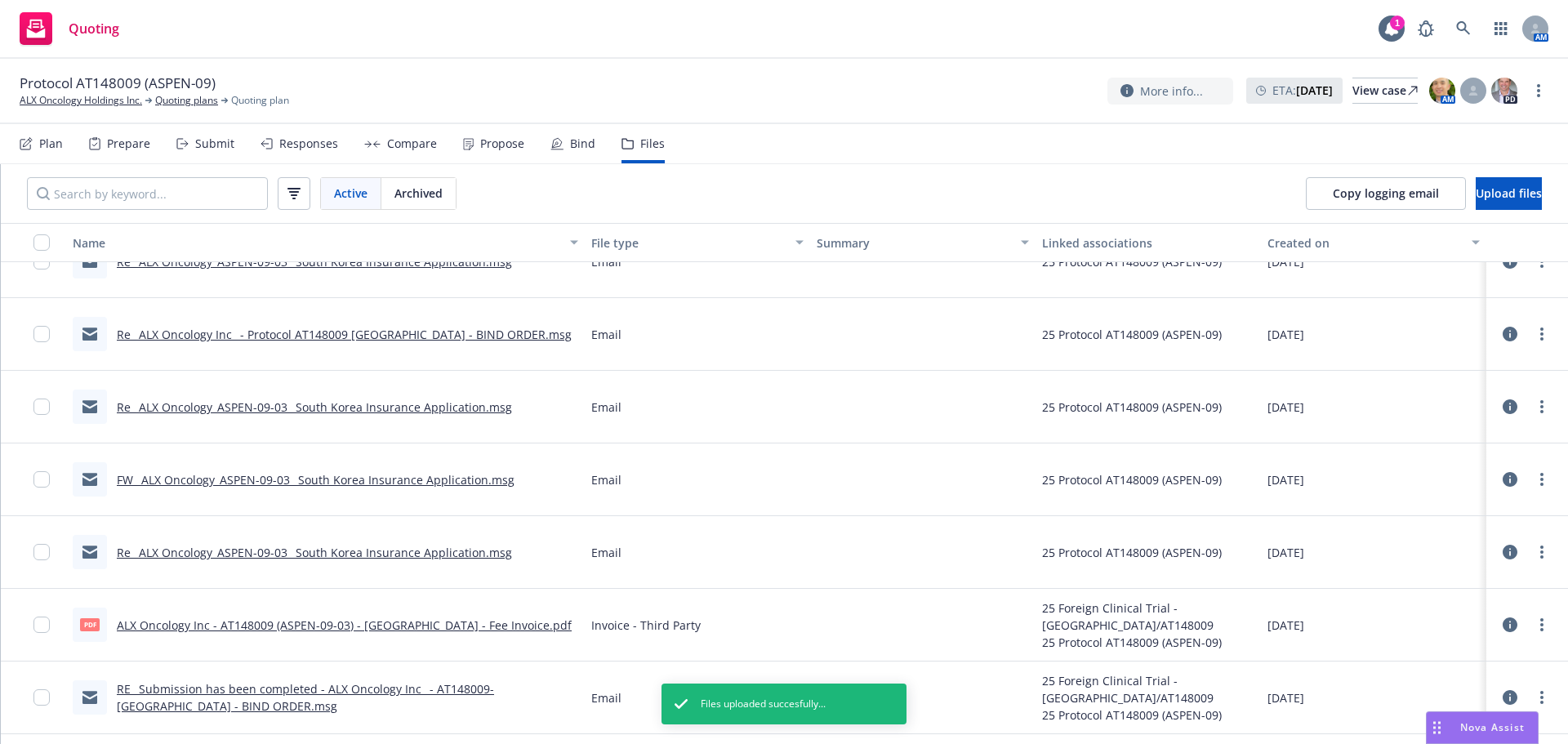
scroll to position [0, 0]
